Goal: Task Accomplishment & Management: Manage account settings

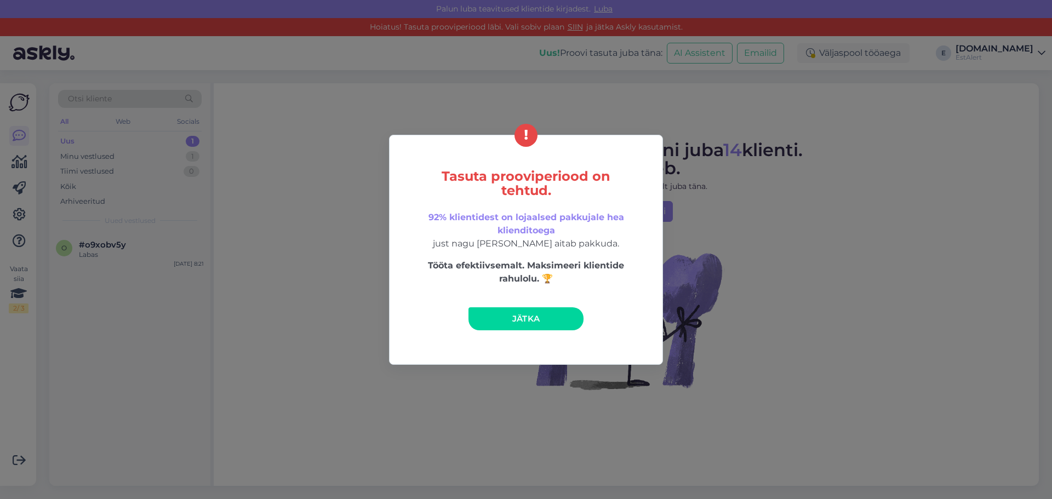
click at [547, 315] on link "Jätka" at bounding box center [526, 318] width 115 height 23
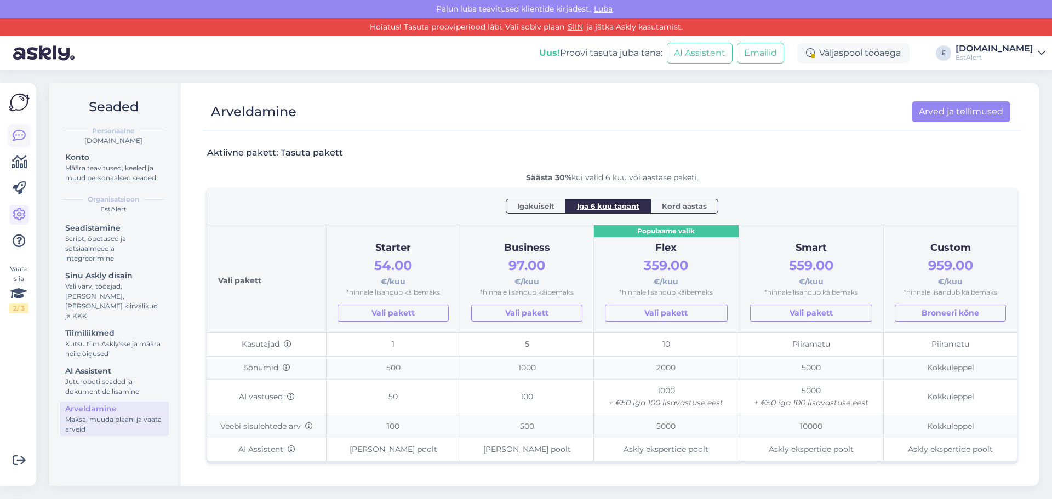
click at [19, 136] on icon at bounding box center [19, 135] width 13 height 13
